Goal: Information Seeking & Learning: Learn about a topic

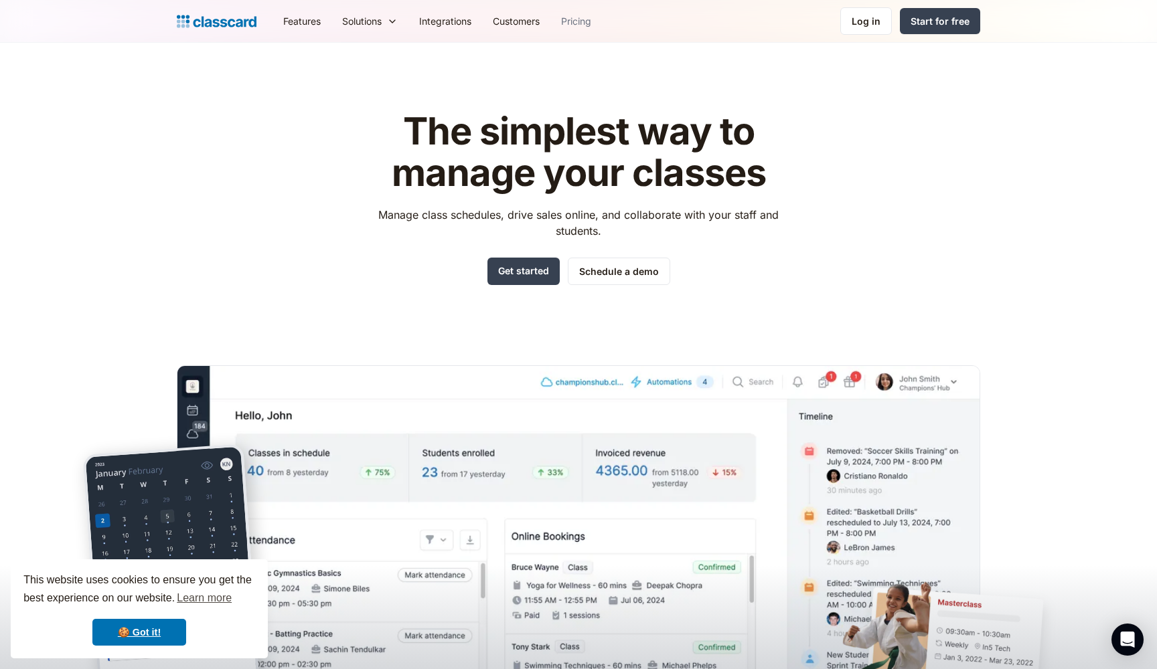
click at [563, 24] on link "Pricing" at bounding box center [576, 21] width 52 height 30
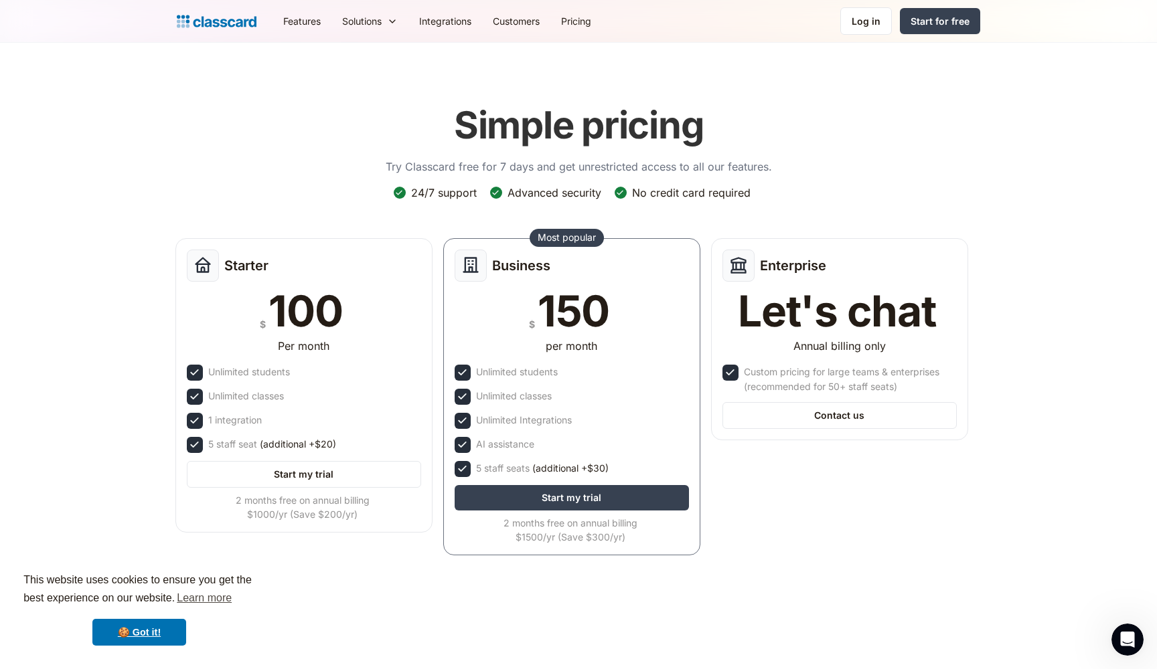
click at [246, 26] on img "home" at bounding box center [217, 21] width 80 height 19
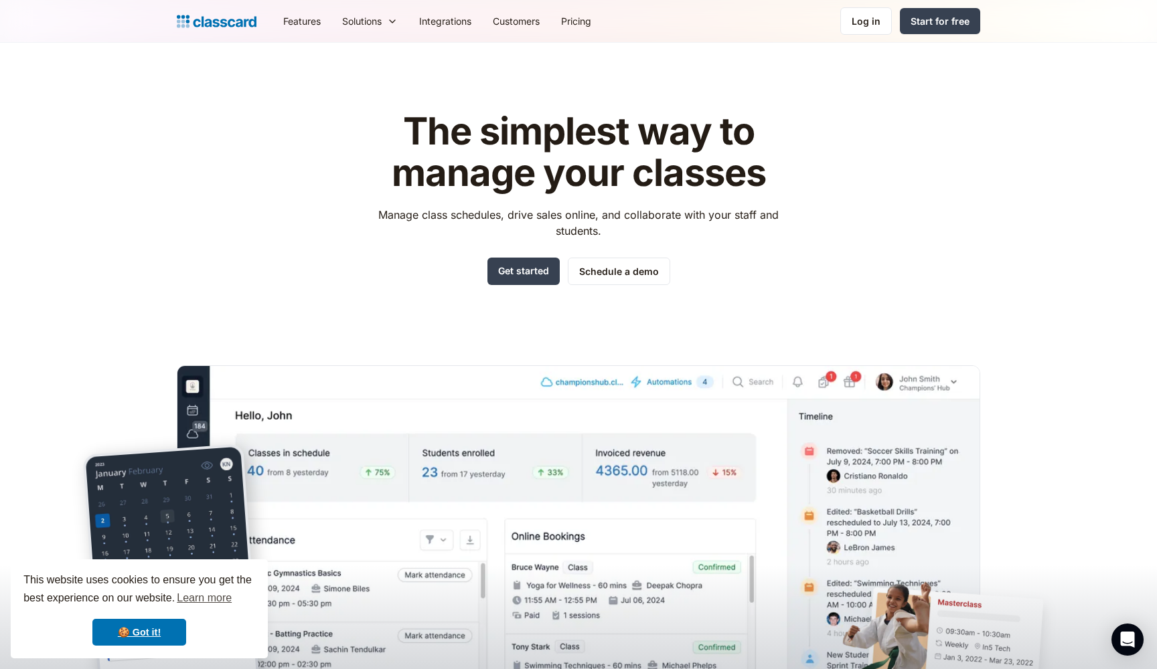
click at [383, 275] on div "The simplest way to manage your classes Manage class schedules, drive sales onl…" at bounding box center [578, 198] width 425 height 174
